Goal: Navigation & Orientation: Understand site structure

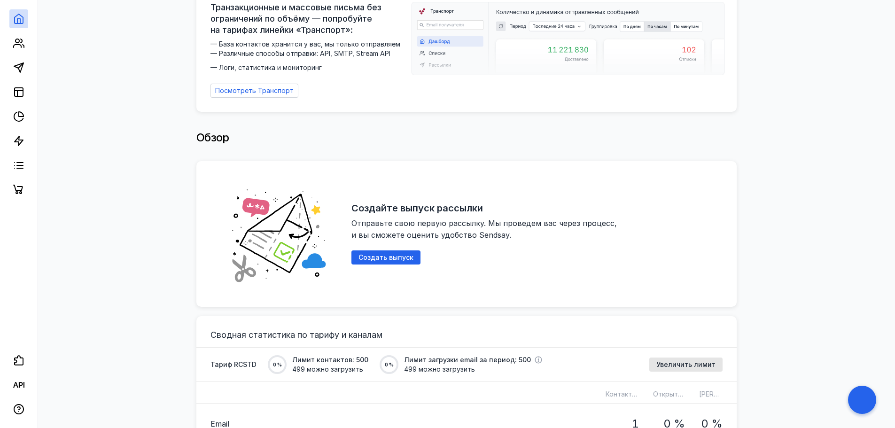
scroll to position [51, 0]
click at [368, 221] on span "Отправьте свою первую рассылку. Мы проведем вас через процесс, и вы сможете оце…" at bounding box center [486, 229] width 268 height 21
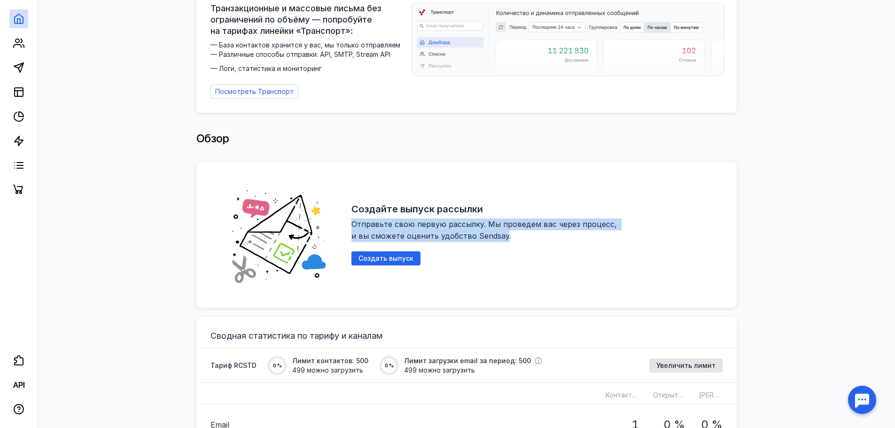
drag, startPoint x: 368, startPoint y: 221, endPoint x: 501, endPoint y: 230, distance: 132.9
click at [501, 230] on span "Отправьте свою первую рассылку. Мы проведем вас через процесс, и вы сможете оце…" at bounding box center [486, 229] width 268 height 21
click at [451, 221] on span "Отправьте свою первую рассылку. Мы проведем вас через процесс, и вы сможете оце…" at bounding box center [486, 229] width 268 height 21
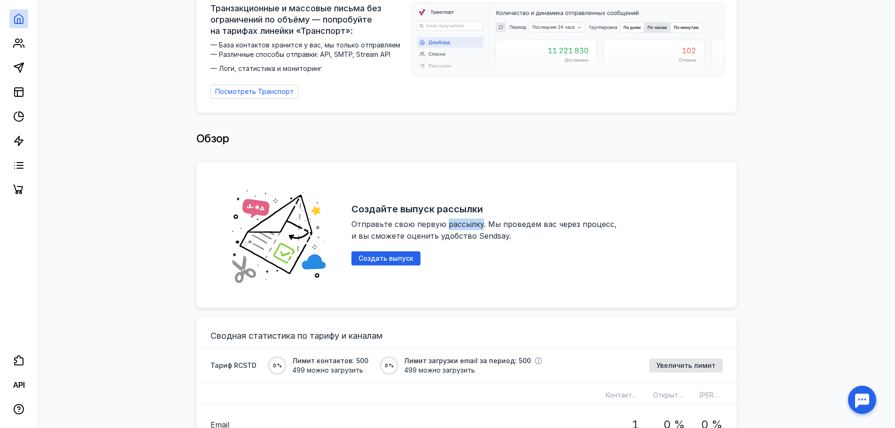
click at [451, 221] on span "Отправьте свою первую рассылку. Мы проведем вас через процесс, и вы сможете оце…" at bounding box center [486, 229] width 268 height 21
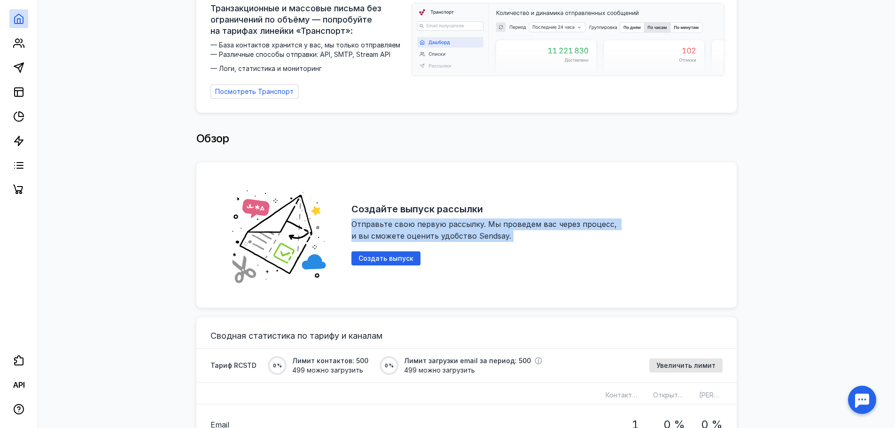
click at [451, 221] on span "Отправьте свою первую рассылку. Мы проведем вас через процесс, и вы сможете оце…" at bounding box center [486, 229] width 268 height 21
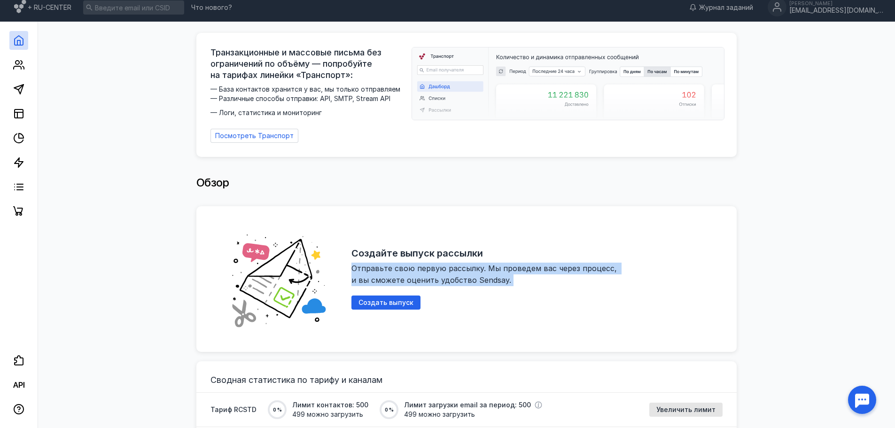
scroll to position [0, 0]
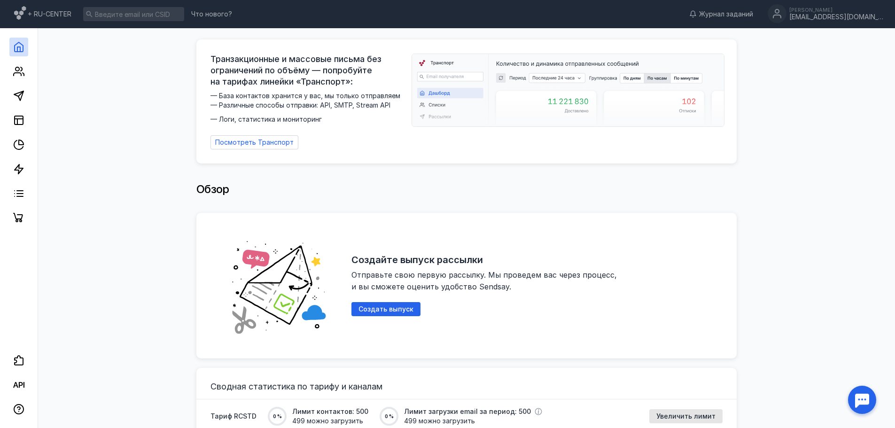
click at [220, 92] on span "— База контактов хранится у вас, мы только отправляем — Различные способы отпра…" at bounding box center [309, 107] width 196 height 33
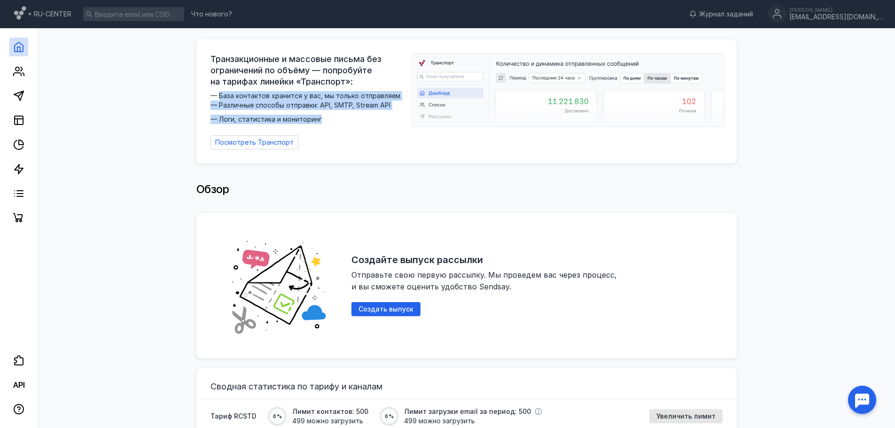
drag, startPoint x: 220, startPoint y: 92, endPoint x: 307, endPoint y: 115, distance: 89.4
click at [307, 115] on span "— База контактов хранится у вас, мы только отправляем — Различные способы отпра…" at bounding box center [309, 107] width 196 height 33
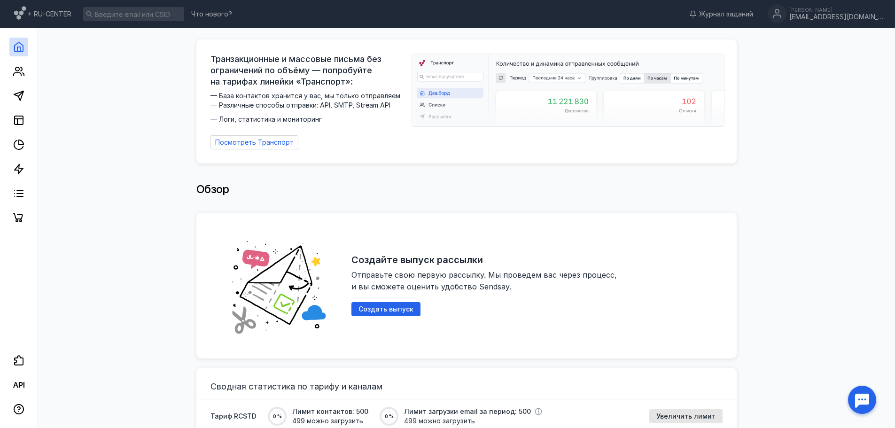
click at [228, 60] on span "Транзакционные и массовые письма без ограничений по объёму — попробуйте на тари…" at bounding box center [309, 71] width 196 height 34
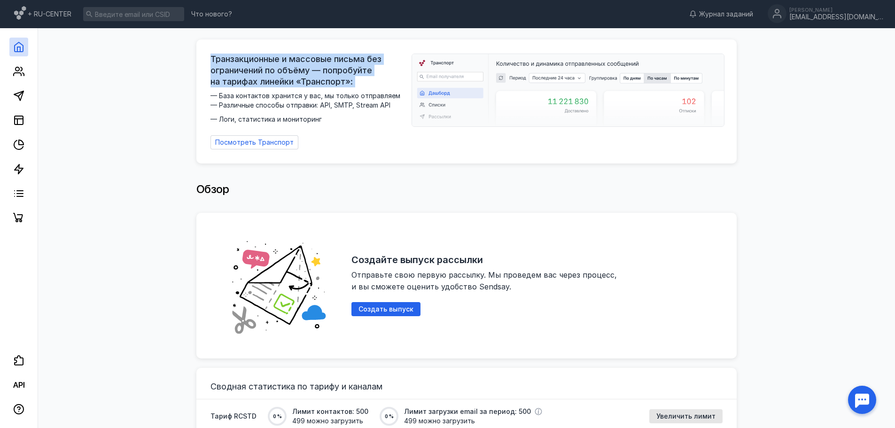
drag, startPoint x: 228, startPoint y: 60, endPoint x: 354, endPoint y: 79, distance: 127.5
click at [354, 79] on span "Транзакционные и массовые письма без ограничений по объёму — попробуйте на тари…" at bounding box center [309, 71] width 196 height 34
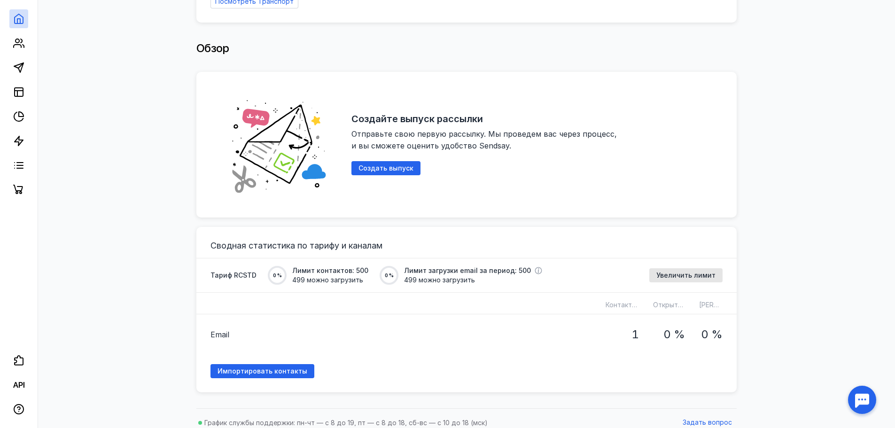
scroll to position [145, 0]
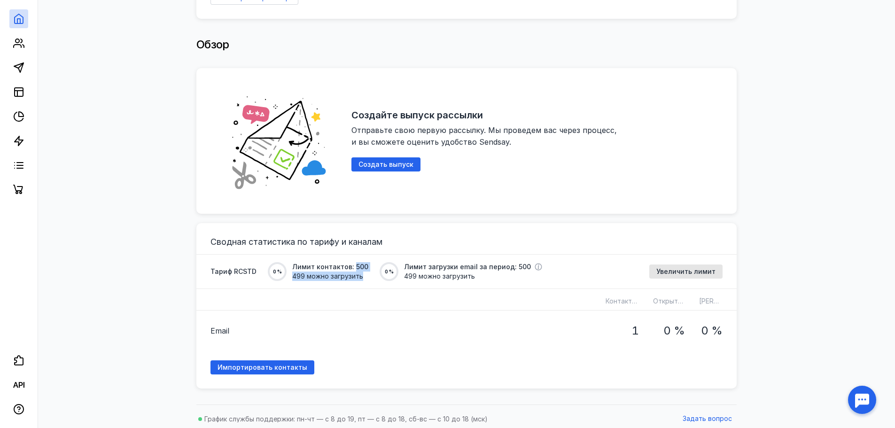
drag, startPoint x: 350, startPoint y: 263, endPoint x: 364, endPoint y: 270, distance: 16.4
click at [364, 270] on div "Тариф RCSTD 0 % Лимит контактов: 500 499 можно загрузить 0 % Лимит загрузки ema…" at bounding box center [377, 271] width 332 height 19
click at [417, 263] on span "Лимит загрузки email за период: 500" at bounding box center [467, 266] width 127 height 9
drag, startPoint x: 417, startPoint y: 263, endPoint x: 501, endPoint y: 271, distance: 84.6
click at [501, 271] on div "Лимит загрузки email за период: 500 499 можно загрузить" at bounding box center [473, 271] width 138 height 19
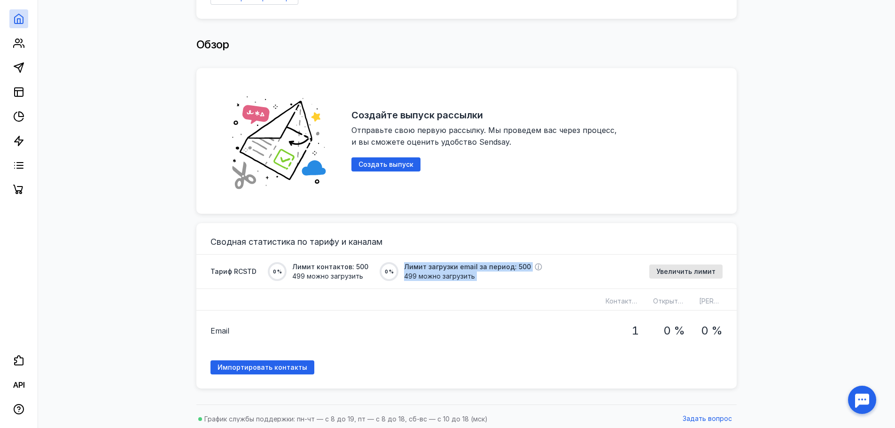
click at [457, 254] on div "Тариф RCSTD 0 % Лимит контактов: 500 499 можно загрузить 0 % Лимит загрузки ema…" at bounding box center [466, 271] width 541 height 35
click at [16, 45] on icon at bounding box center [18, 46] width 8 height 3
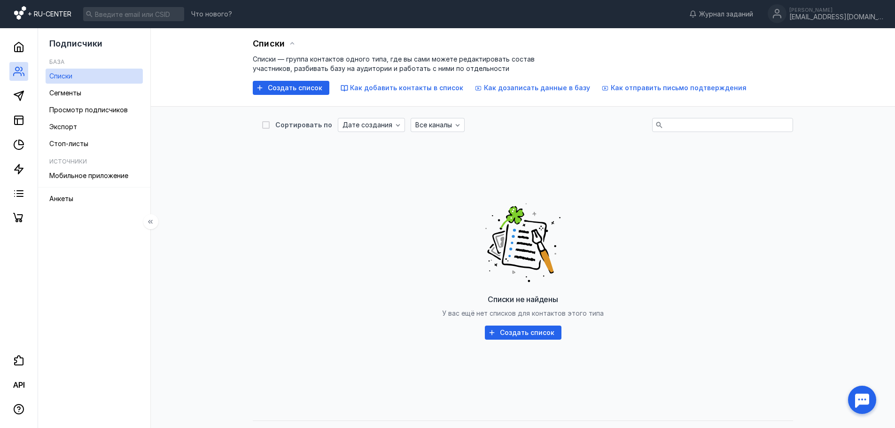
click at [46, 11] on span "+ RU-CENTER" at bounding box center [50, 13] width 44 height 9
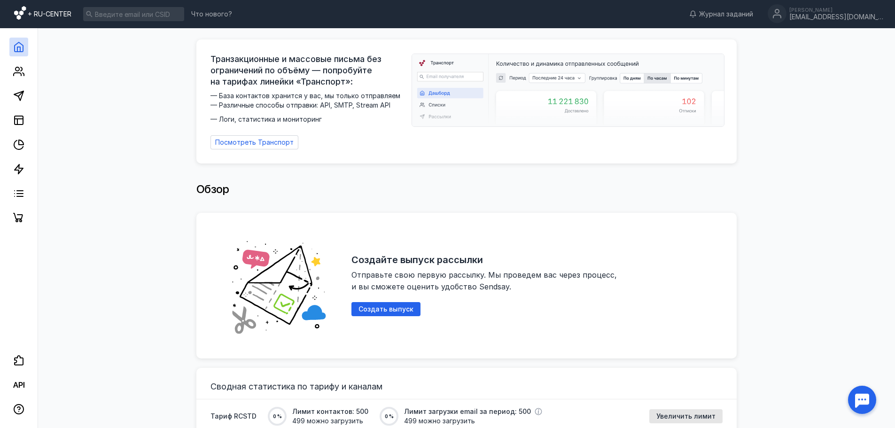
click at [21, 12] on icon at bounding box center [20, 13] width 12 height 14
